Goal: Information Seeking & Learning: Learn about a topic

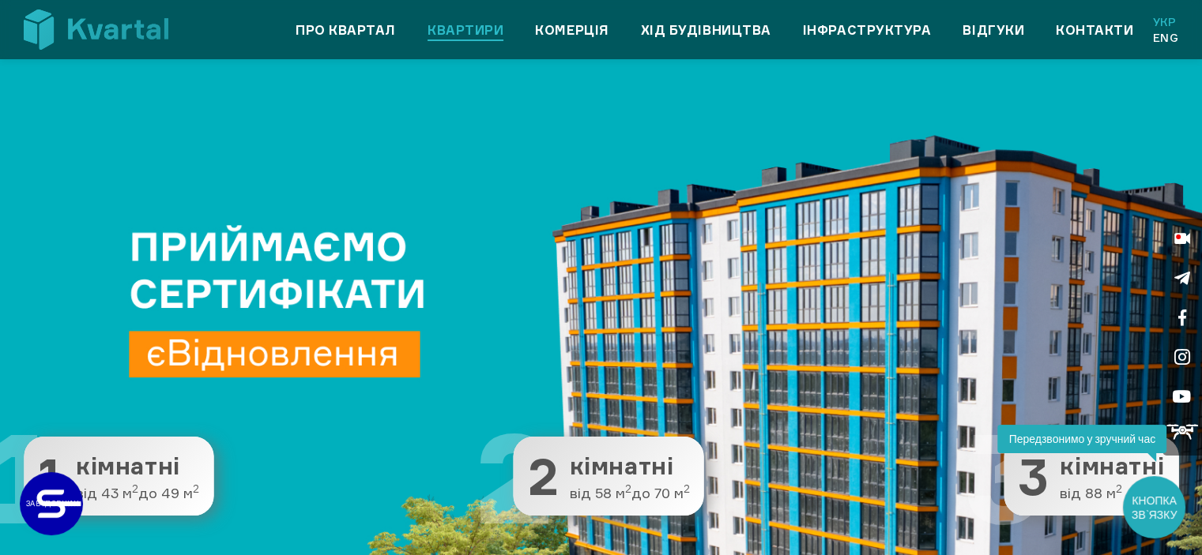
click at [446, 31] on link "Квартири" at bounding box center [465, 30] width 76 height 19
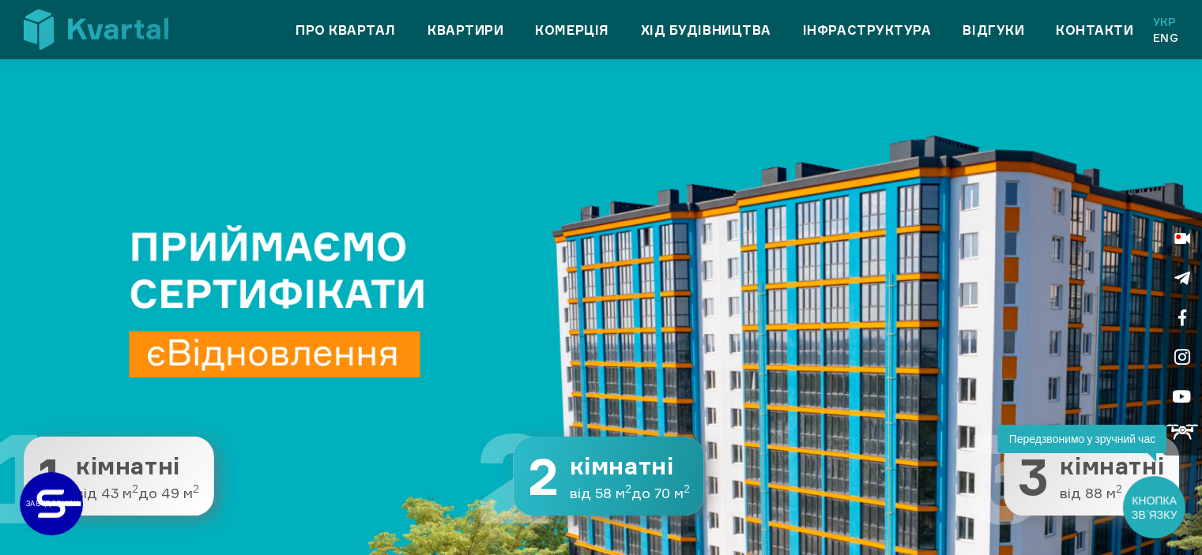
click at [587, 490] on span "від 58 м 2 до 70 м 2" at bounding box center [630, 494] width 120 height 16
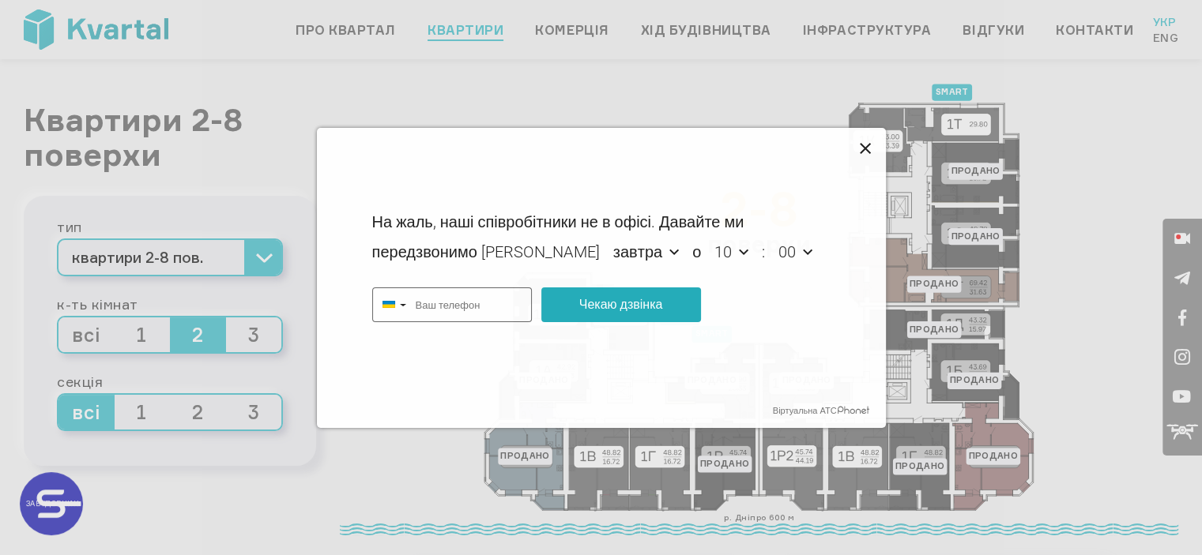
click at [860, 141] on icon at bounding box center [865, 149] width 19 height 19
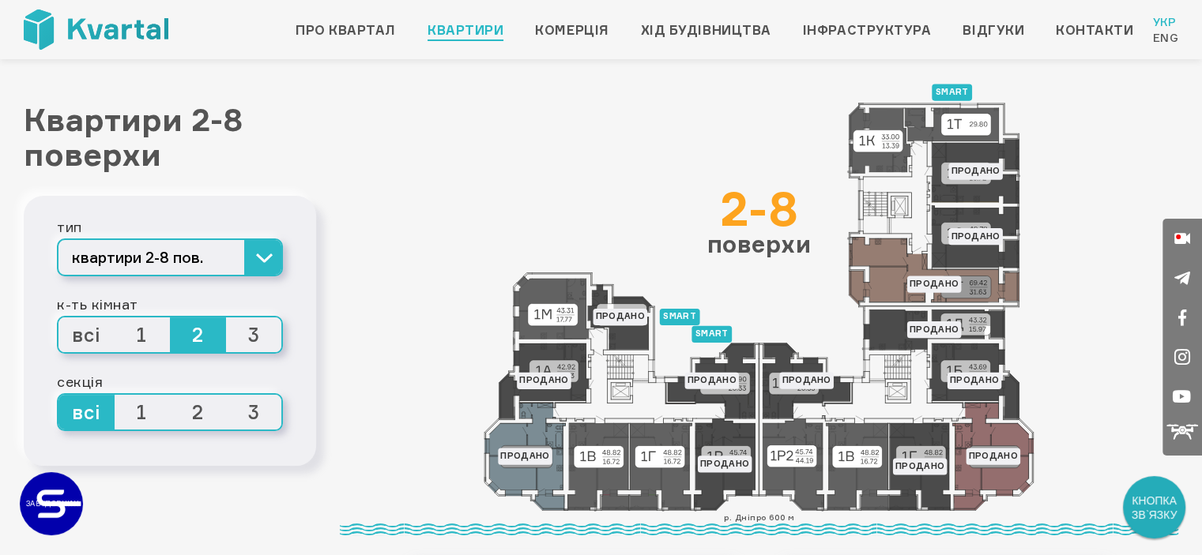
type input "+380"
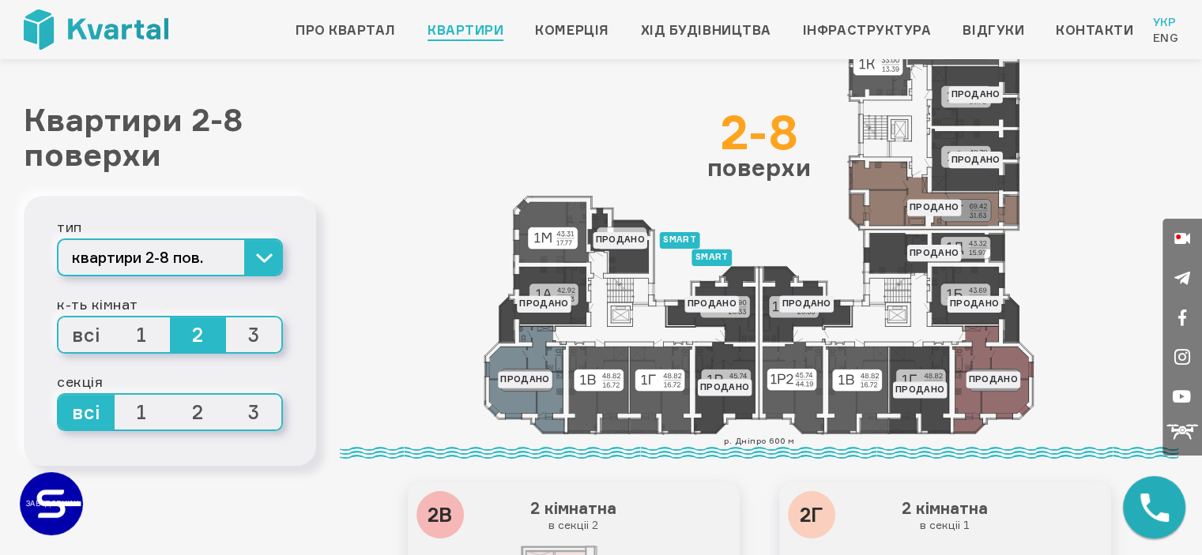
scroll to position [79, 0]
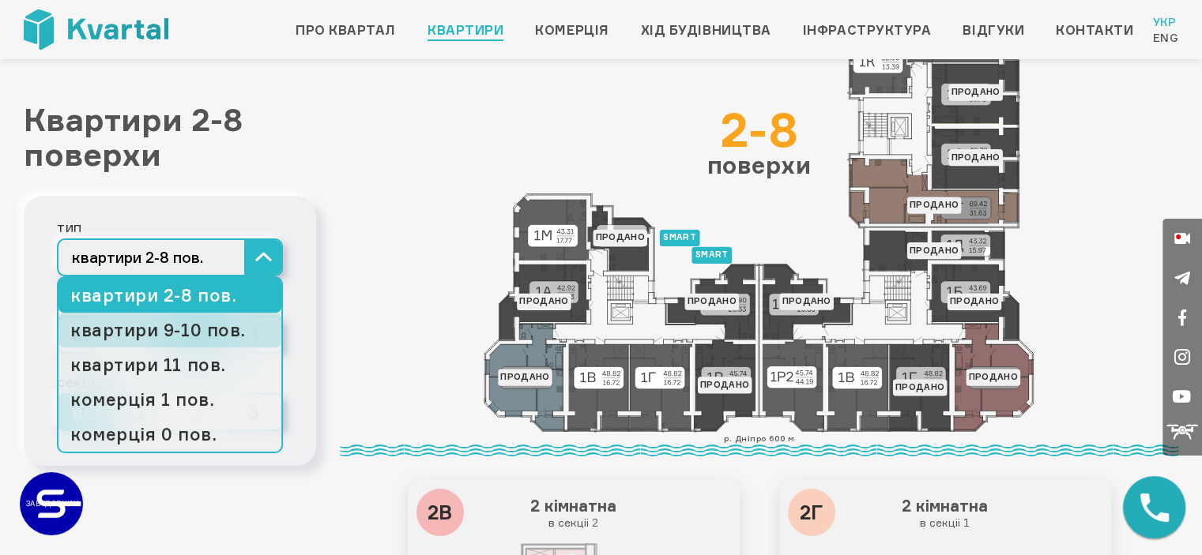
click at [240, 342] on link "квартири 9-10 пов." at bounding box center [169, 330] width 223 height 35
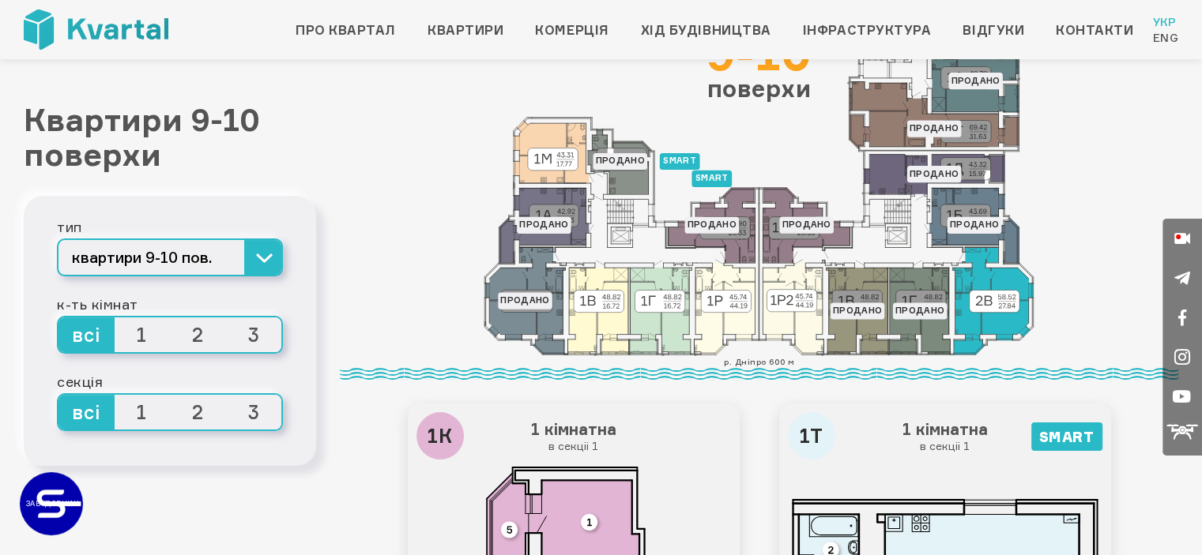
scroll to position [158, 0]
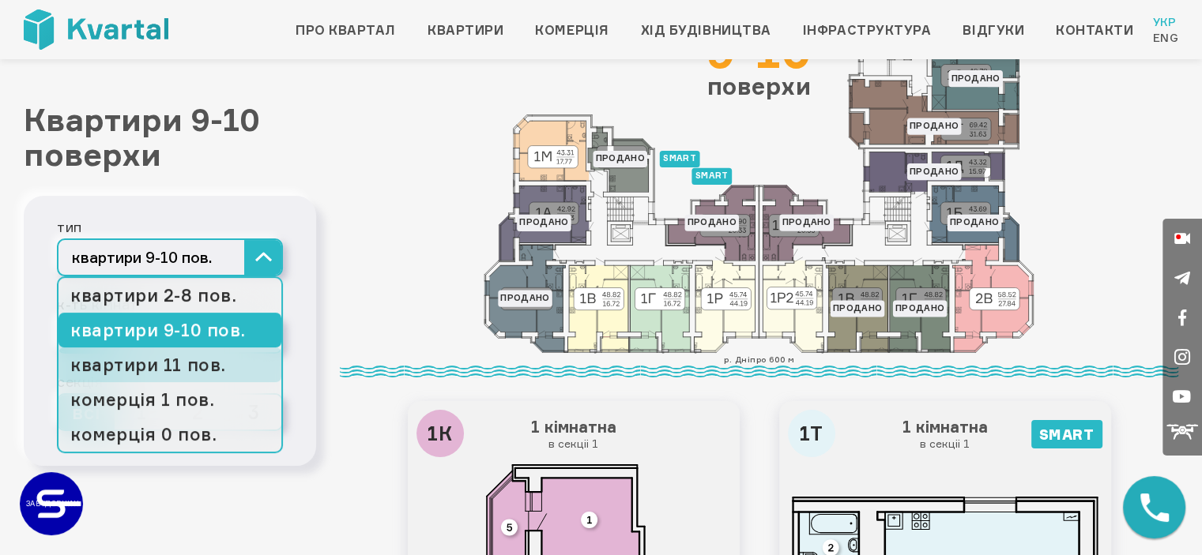
click at [223, 354] on link "квартири 11 пов." at bounding box center [169, 365] width 223 height 35
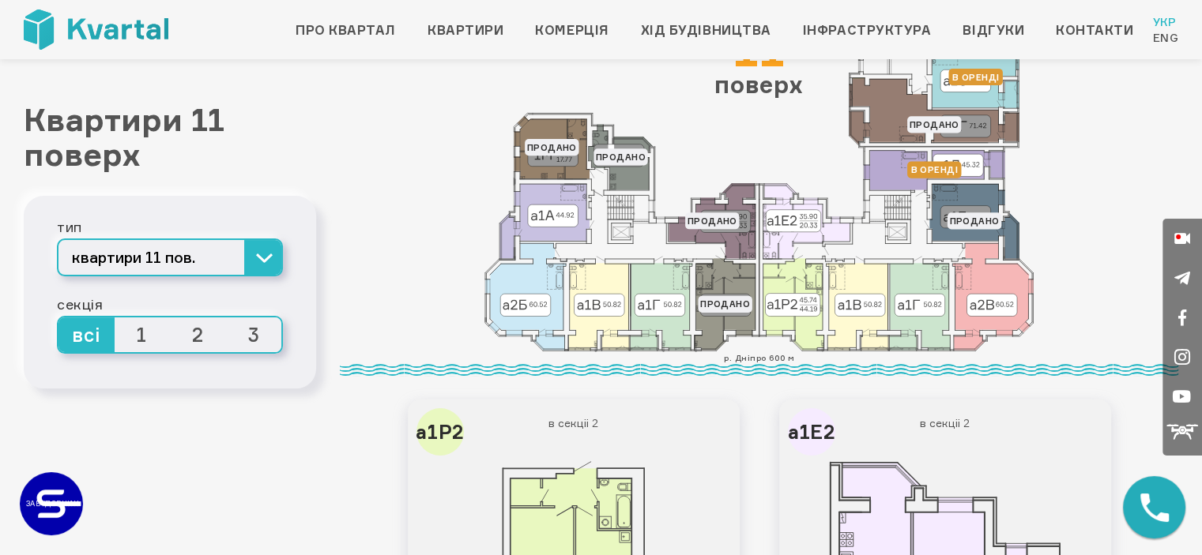
scroll to position [158, 0]
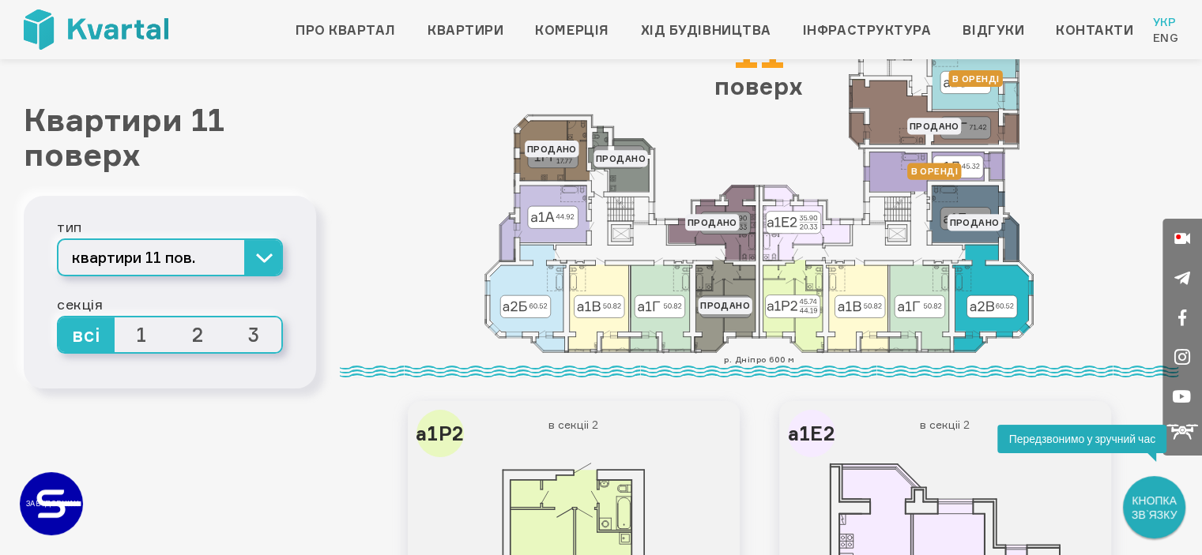
click at [999, 286] on icon at bounding box center [993, 298] width 81 height 107
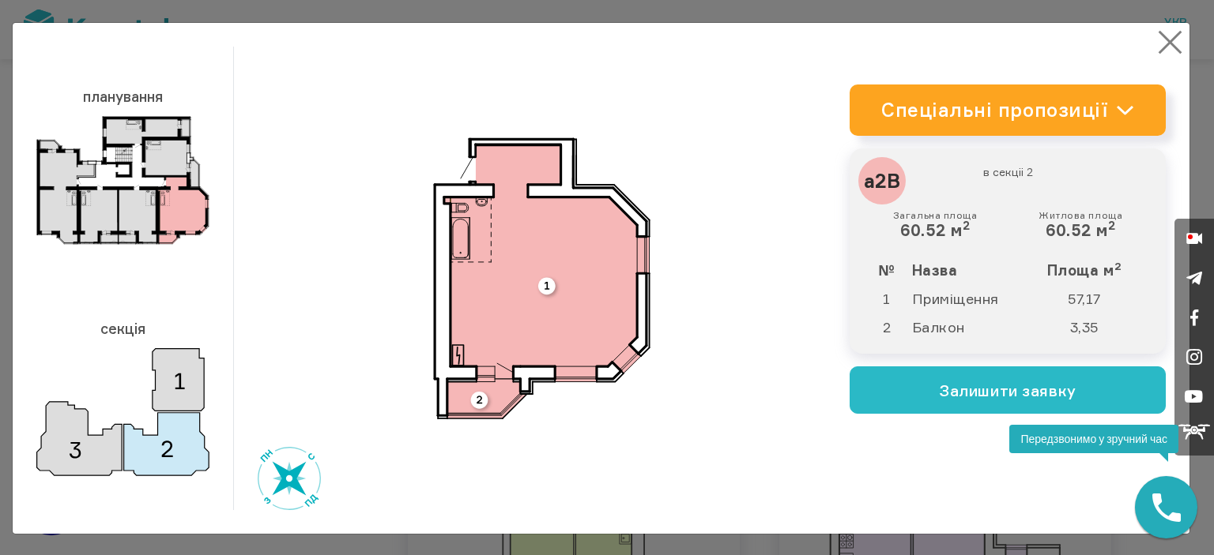
click at [1154, 35] on button "×" at bounding box center [1169, 42] width 31 height 31
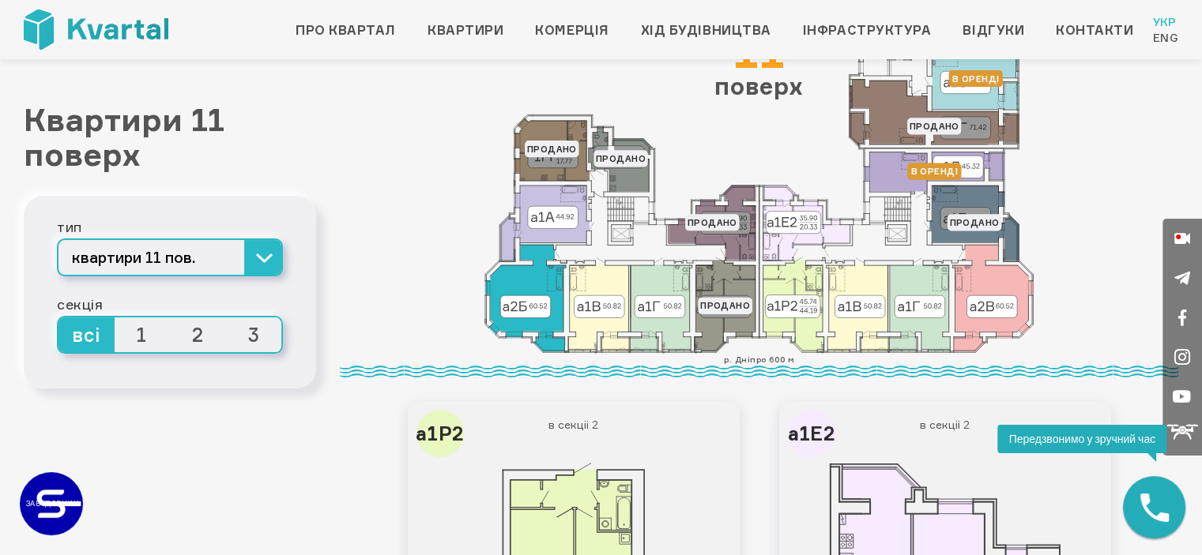
click at [549, 307] on icon at bounding box center [525, 298] width 81 height 107
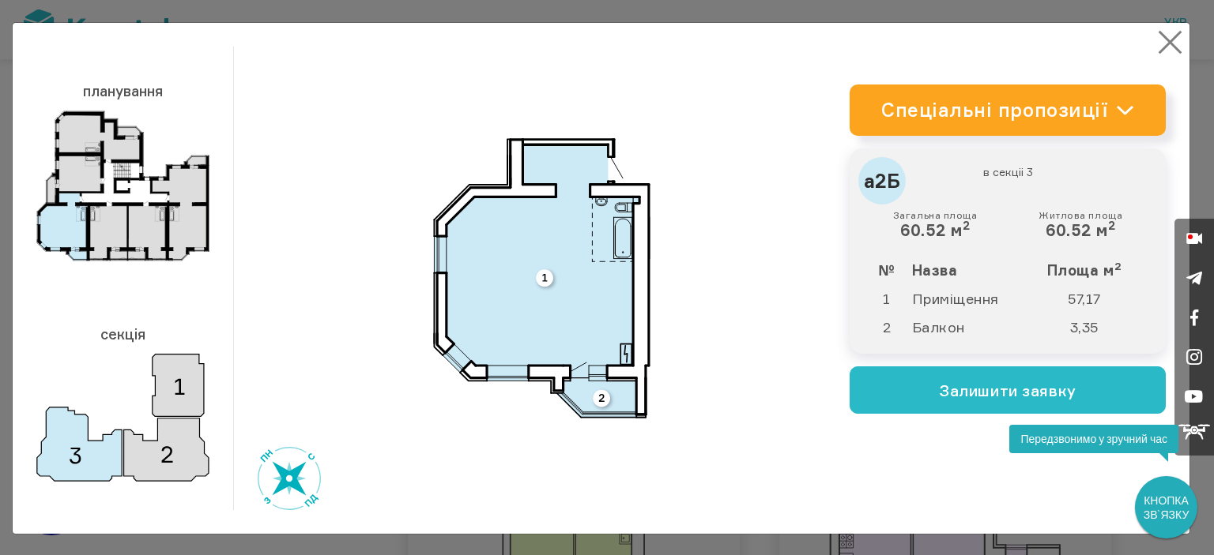
click at [1155, 43] on button "×" at bounding box center [1169, 42] width 31 height 31
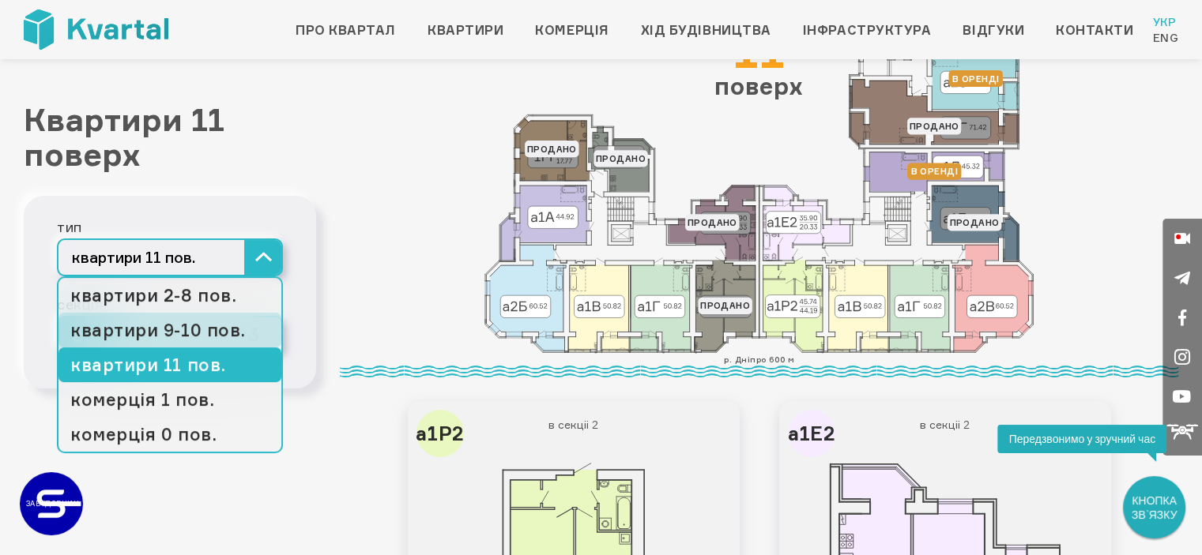
click at [218, 328] on link "квартири 9-10 пов." at bounding box center [169, 330] width 223 height 35
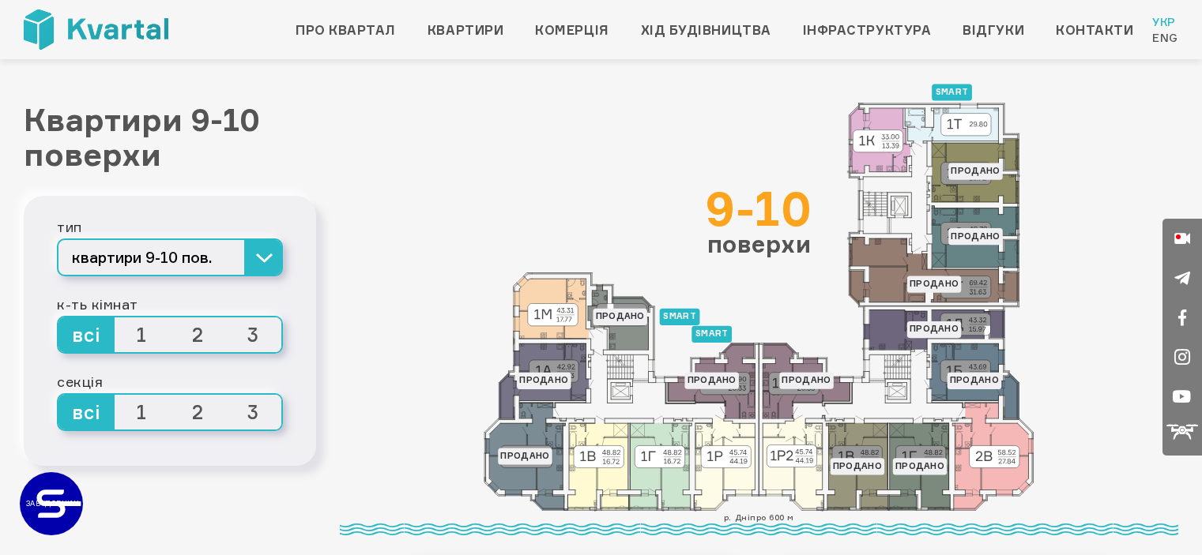
scroll to position [158, 0]
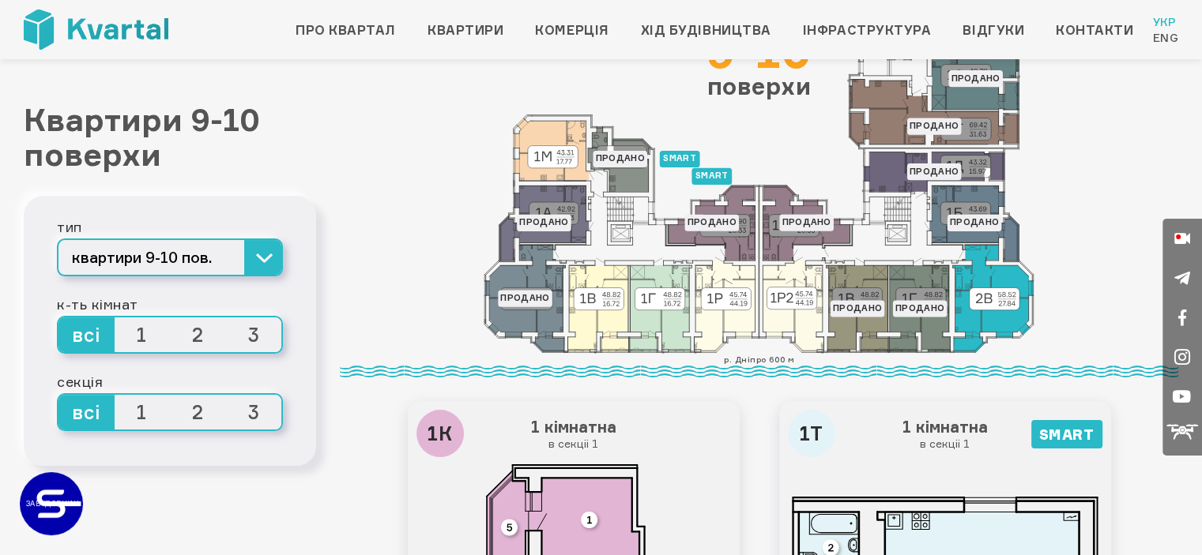
click at [1007, 326] on icon at bounding box center [993, 298] width 81 height 107
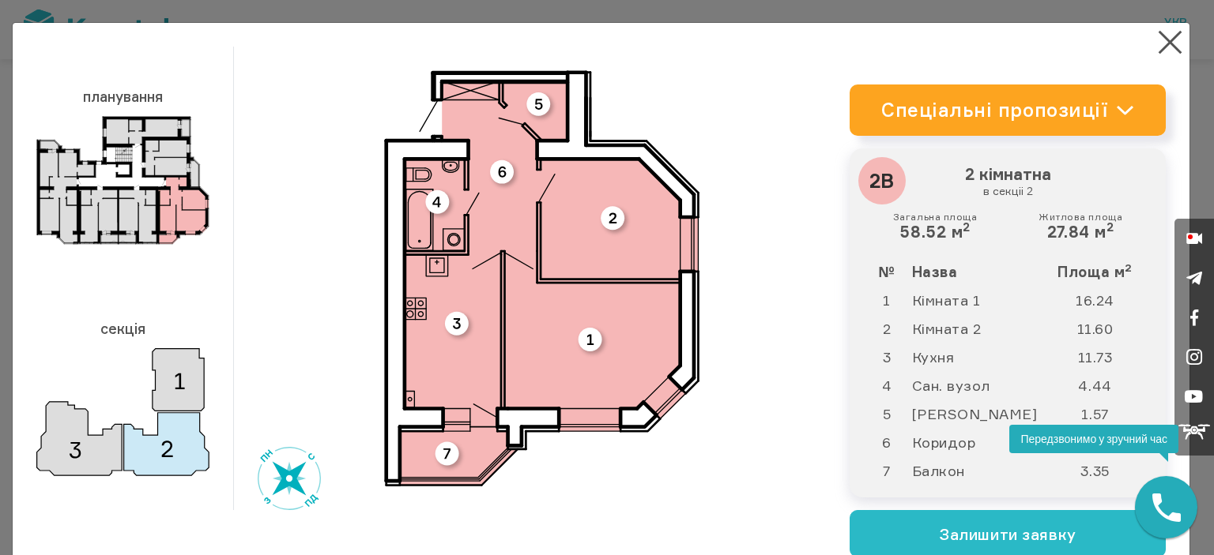
click at [589, 341] on img at bounding box center [542, 278] width 316 height 416
click at [600, 202] on img at bounding box center [542, 278] width 316 height 416
click at [1154, 54] on button "×" at bounding box center [1169, 42] width 31 height 31
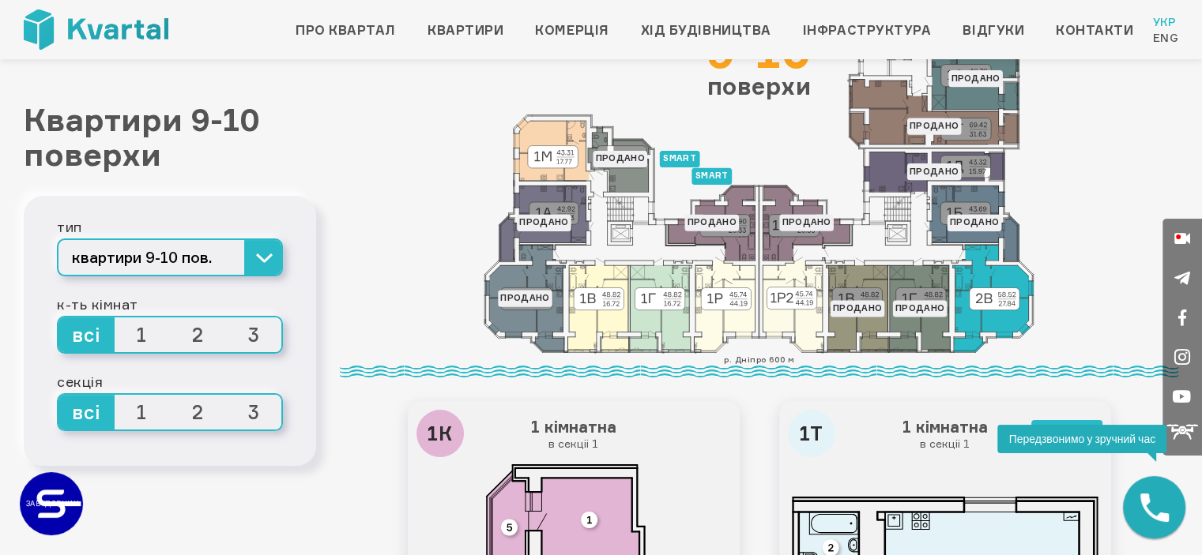
click at [1005, 322] on icon at bounding box center [993, 298] width 81 height 107
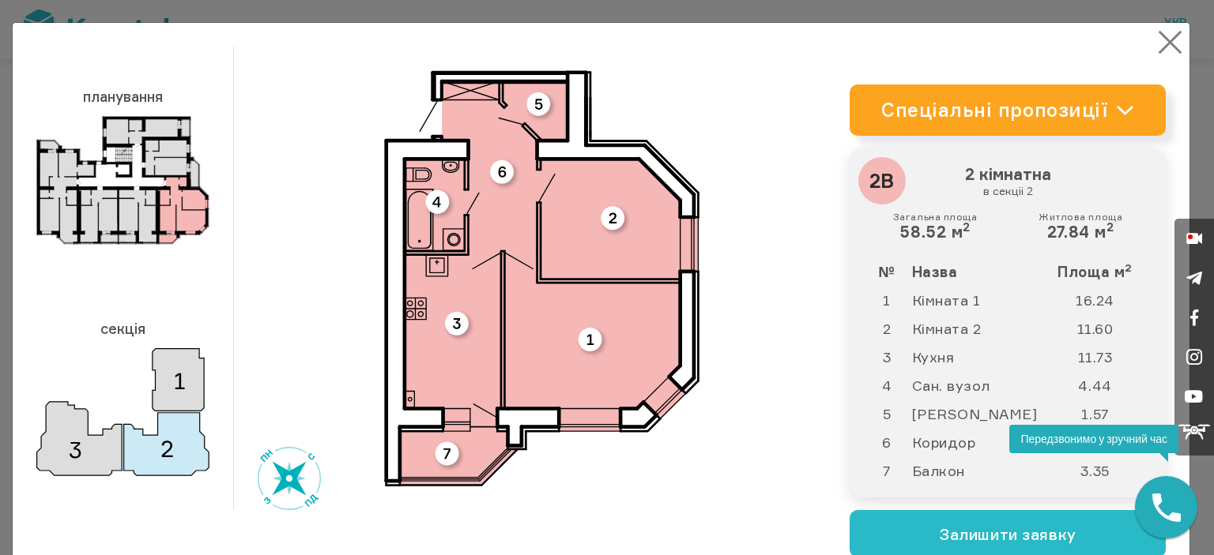
click at [1154, 50] on button "×" at bounding box center [1169, 42] width 31 height 31
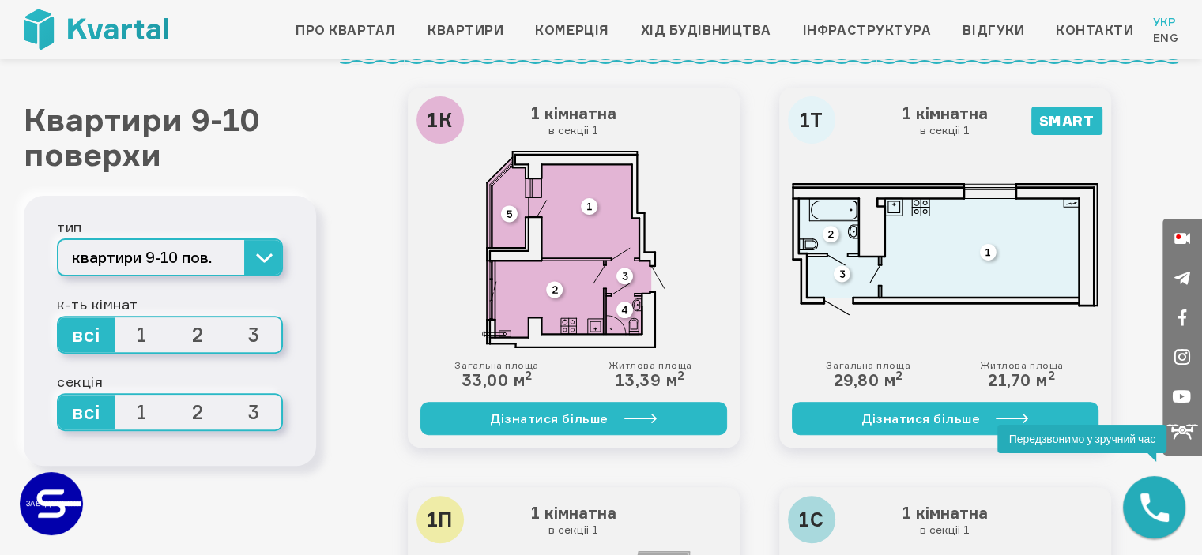
scroll to position [474, 0]
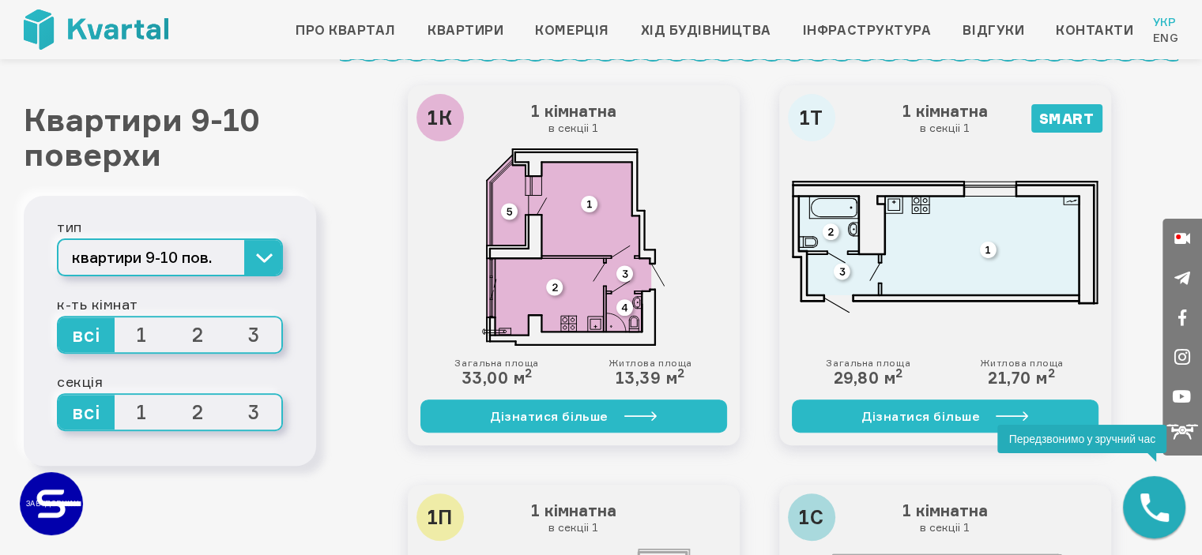
drag, startPoint x: 477, startPoint y: 379, endPoint x: 499, endPoint y: 382, distance: 22.2
click at [499, 382] on div "Загальна площа 33,00 м 2" at bounding box center [496, 373] width 85 height 30
drag, startPoint x: 456, startPoint y: 378, endPoint x: 477, endPoint y: 378, distance: 21.3
click at [477, 378] on div "Загальна площа 33,00 м 2" at bounding box center [496, 373] width 85 height 30
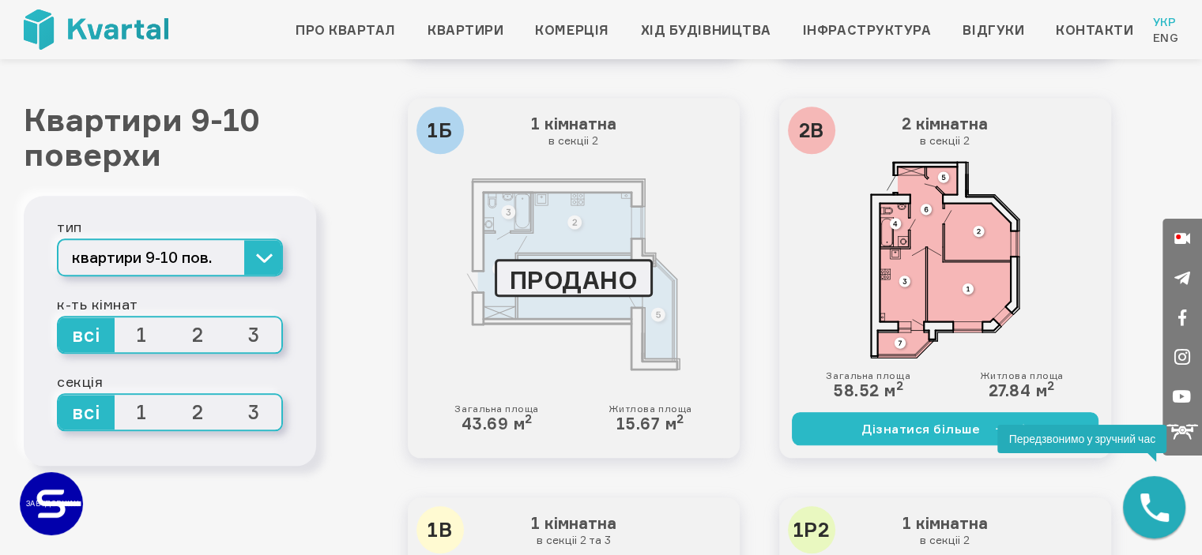
scroll to position [1185, 0]
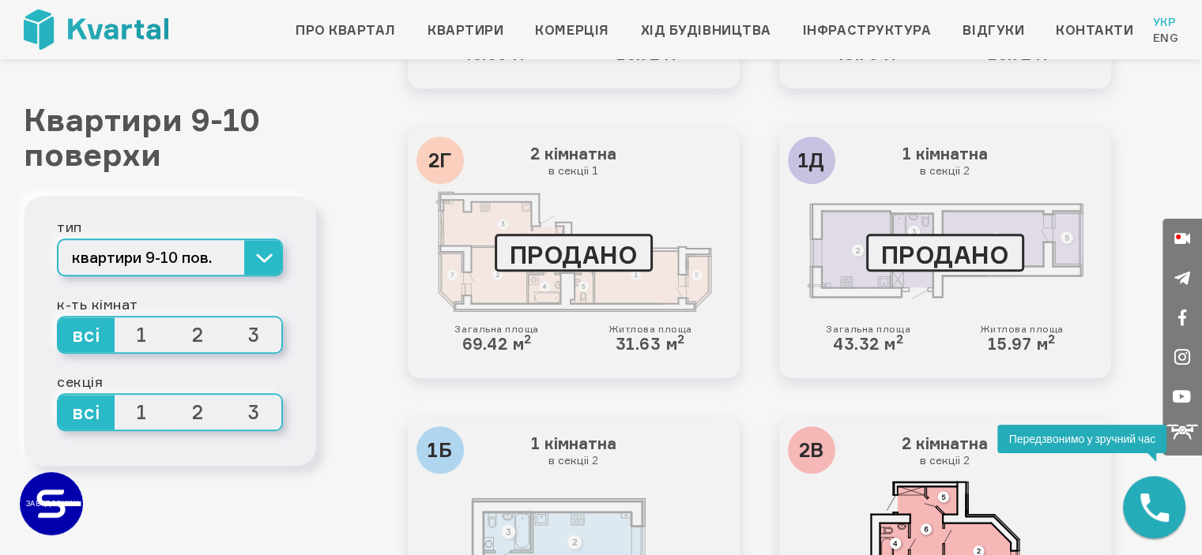
click at [580, 259] on div "ПРОДАНО" at bounding box center [574, 253] width 158 height 38
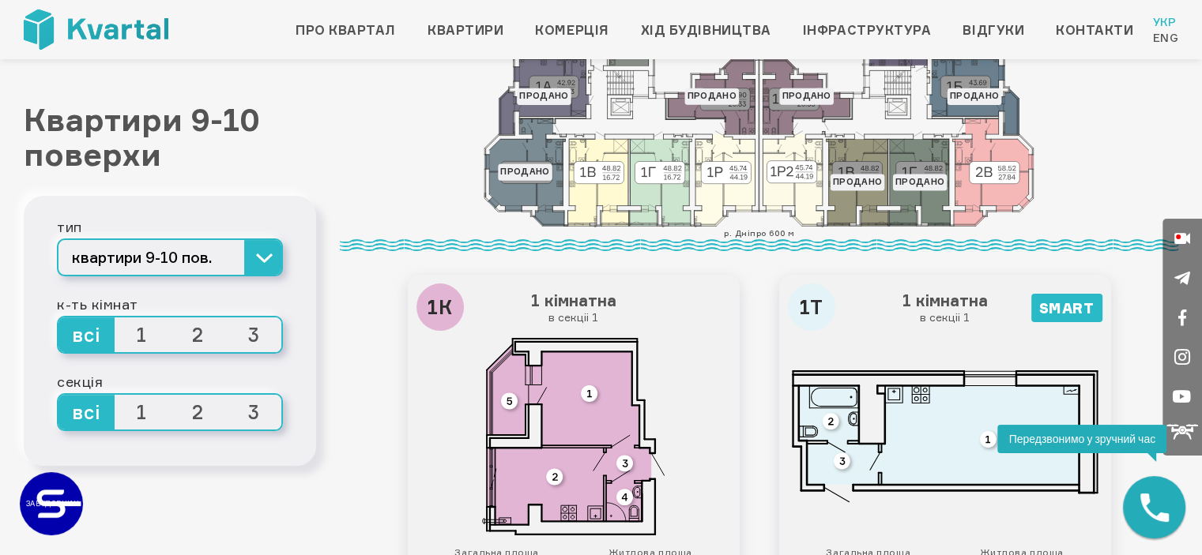
scroll to position [0, 0]
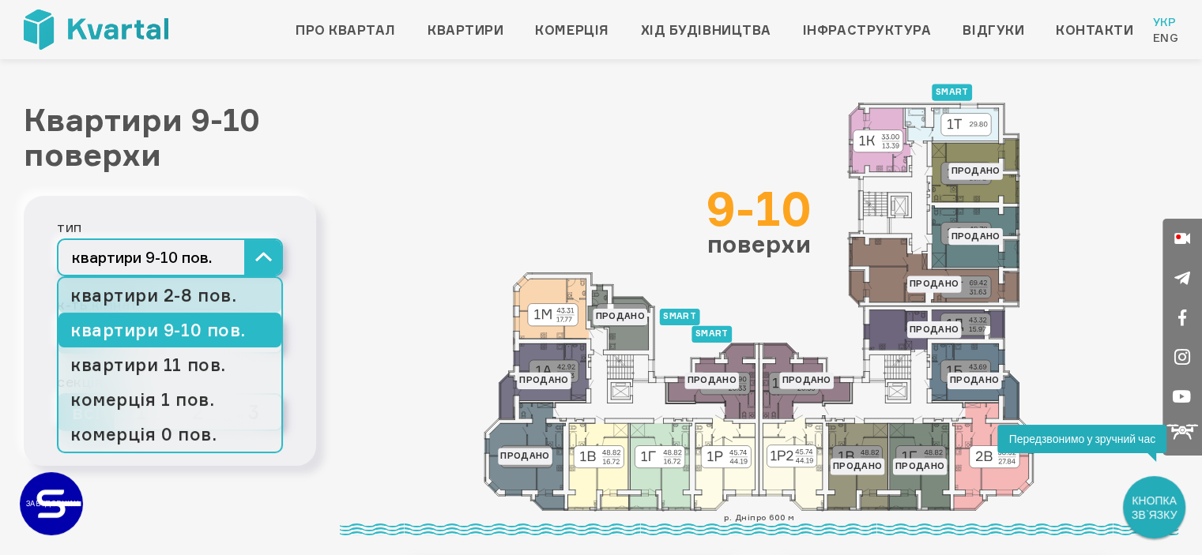
click at [222, 299] on link "квартири 2-8 пов." at bounding box center [169, 295] width 223 height 35
